Goal: Register for event/course

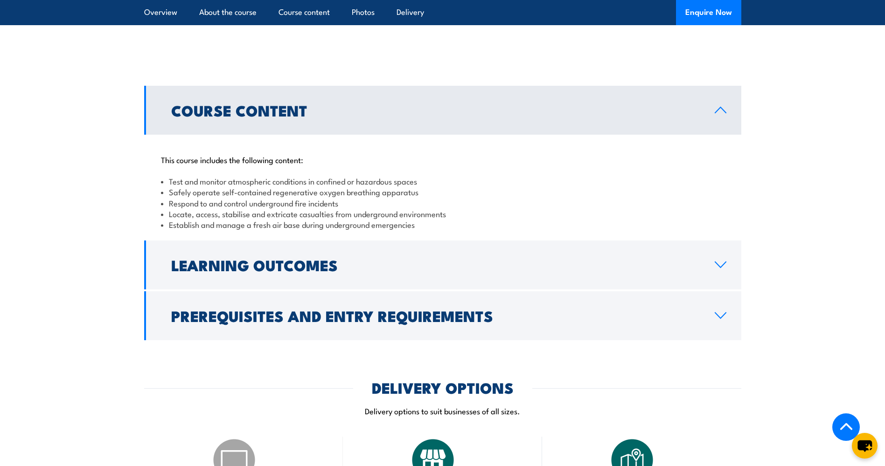
scroll to position [839, 0]
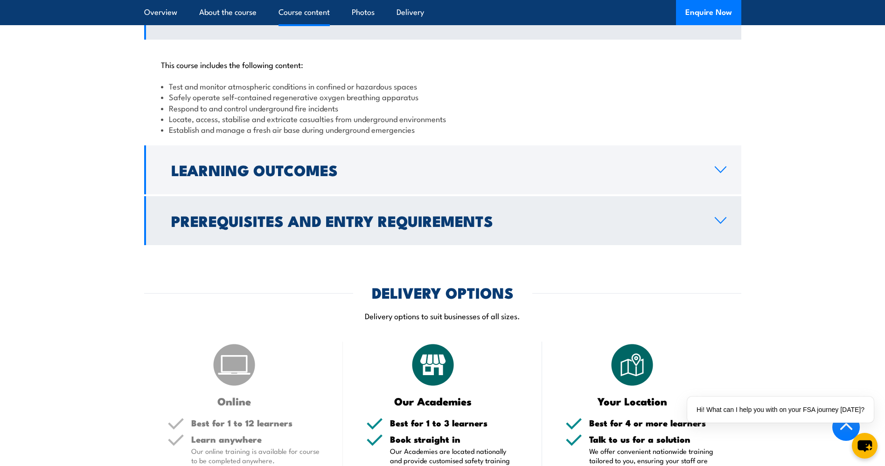
click at [335, 214] on h2 "Prerequisites and Entry Requirements" at bounding box center [435, 220] width 528 height 13
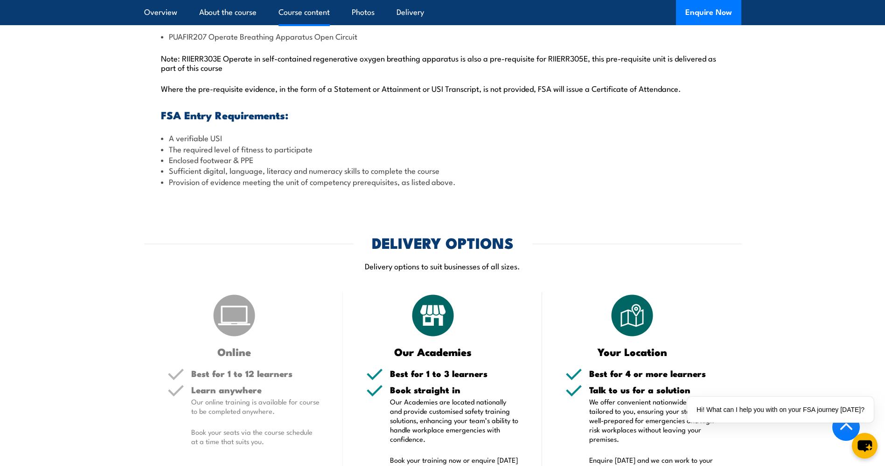
scroll to position [1065, 0]
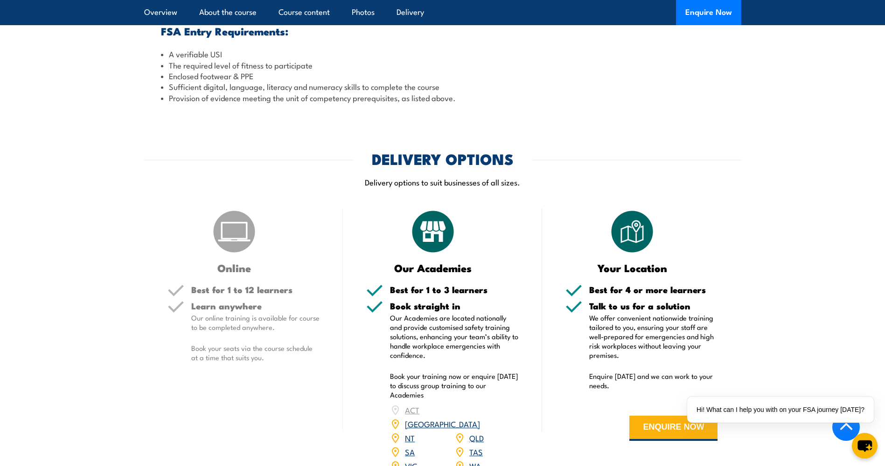
click at [477, 460] on link "WA" at bounding box center [475, 465] width 12 height 11
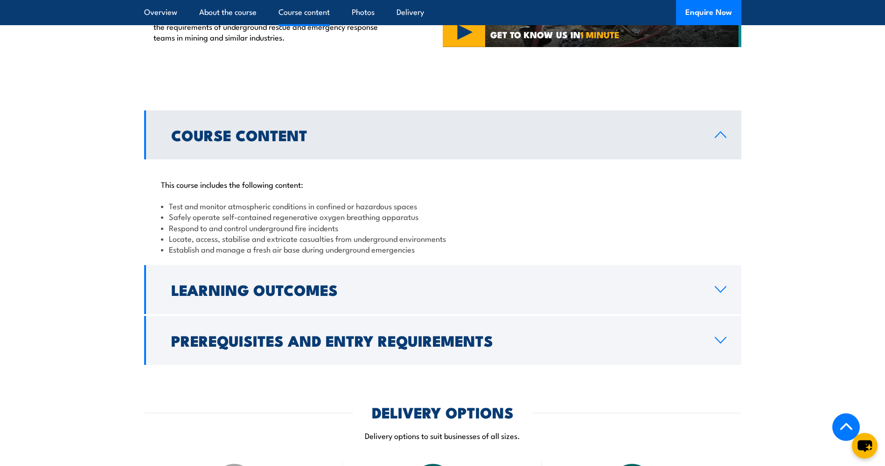
scroll to position [746, 0]
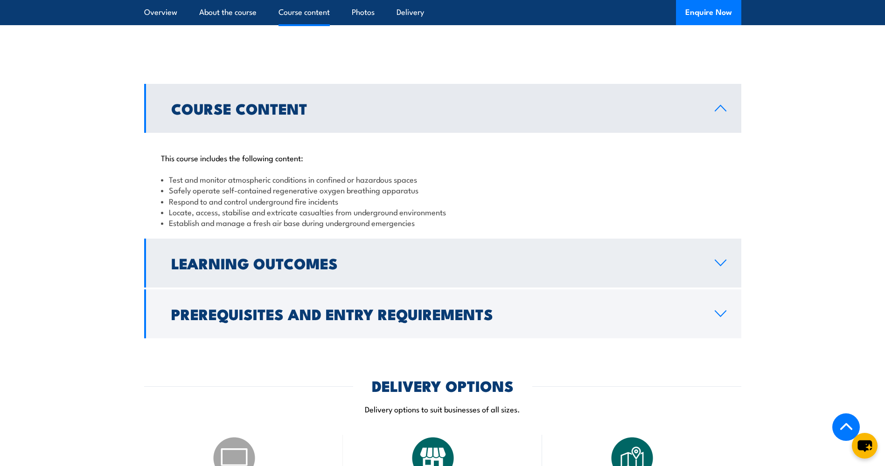
click at [717, 259] on icon at bounding box center [720, 262] width 13 height 7
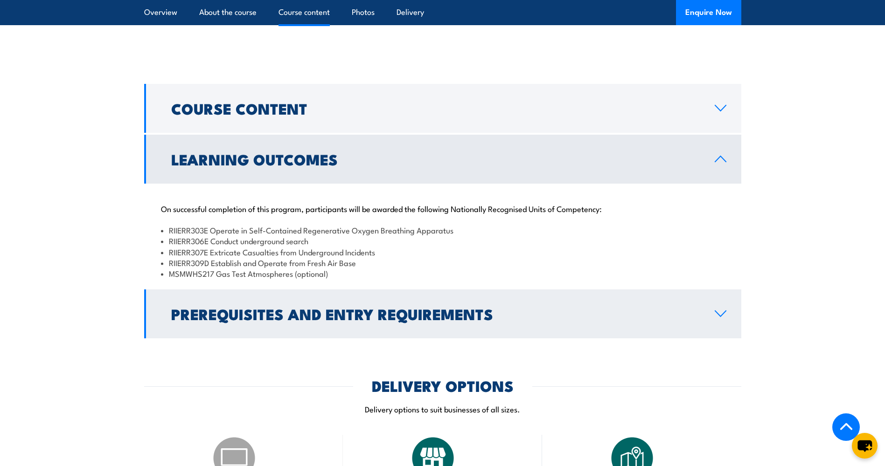
click at [719, 311] on icon at bounding box center [720, 314] width 11 height 6
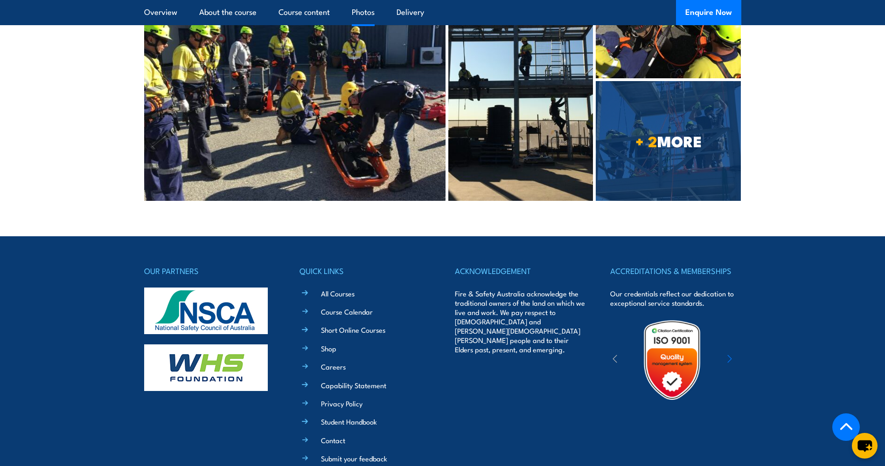
scroll to position [2045, 0]
